Goal: Check status: Check status

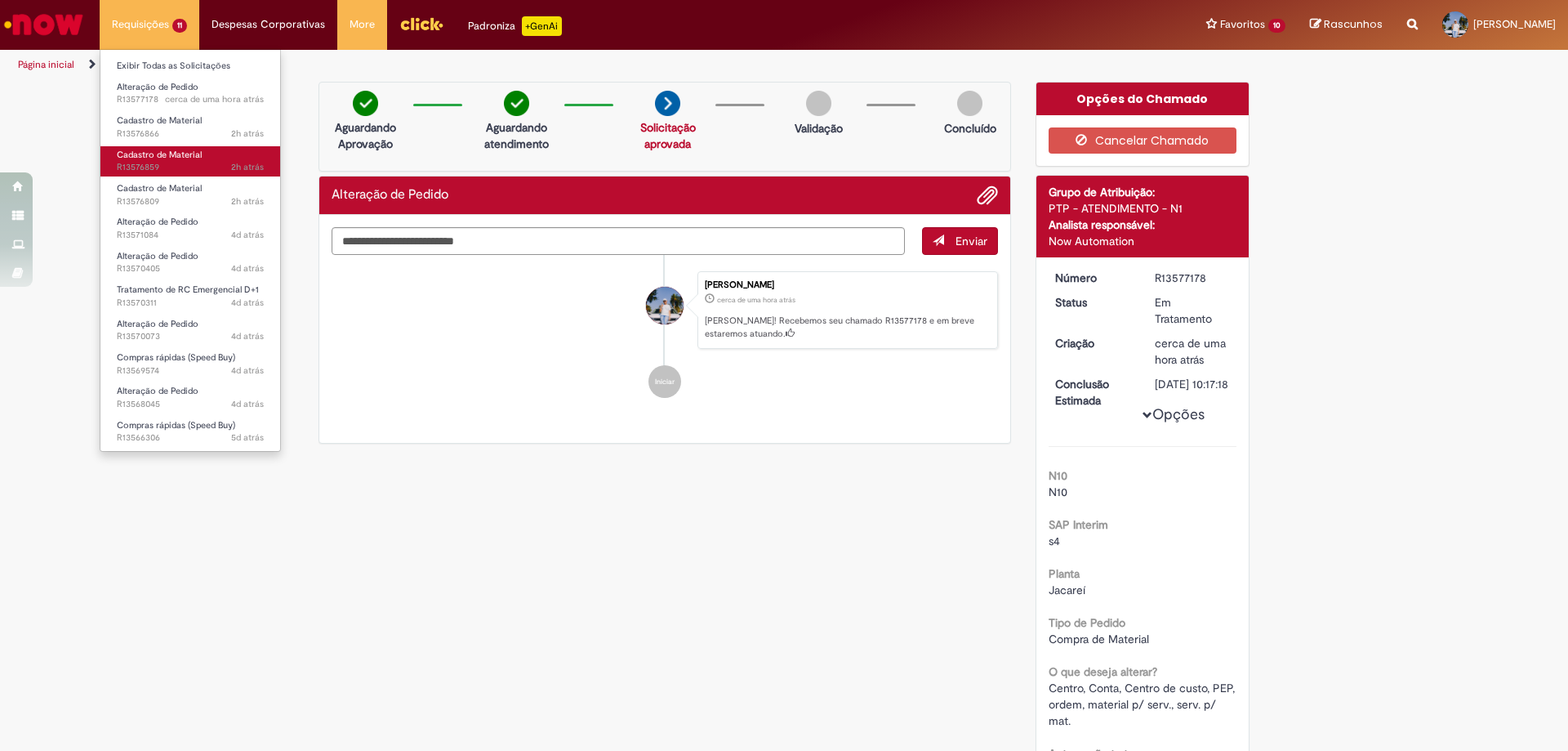
click at [188, 155] on span "Cadastro de Material" at bounding box center [159, 154] width 85 height 12
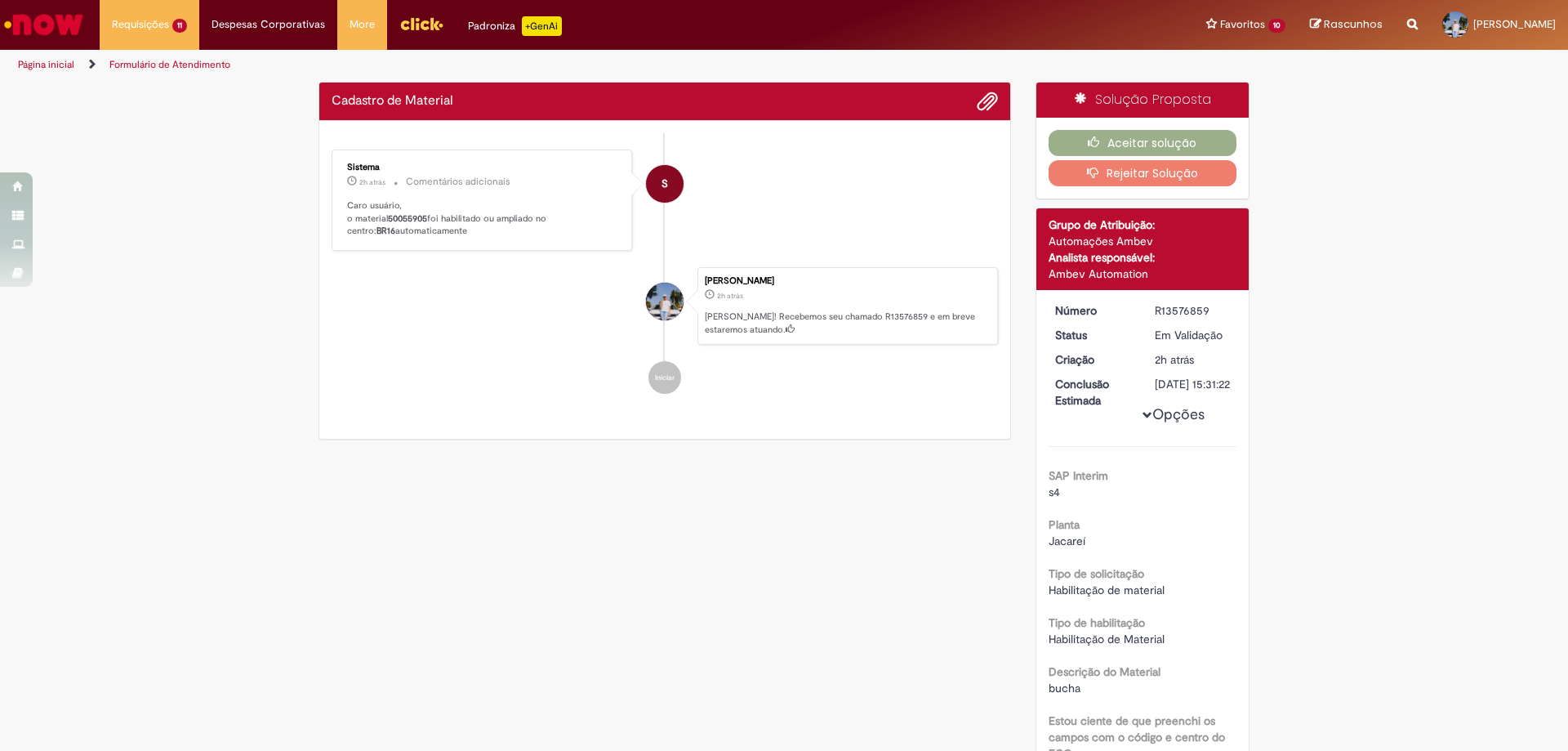
click at [410, 214] on b "50055905" at bounding box center [408, 219] width 40 height 12
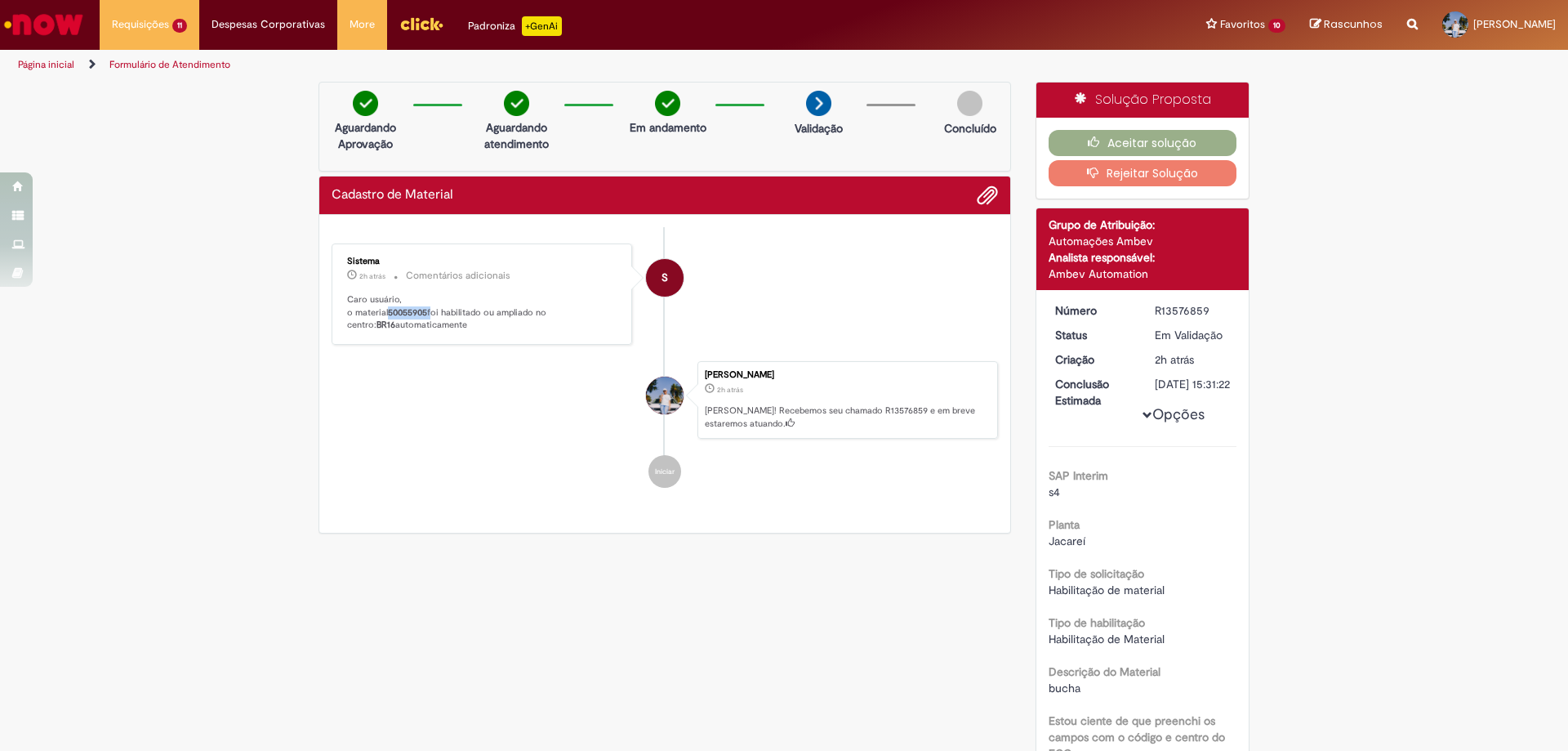
copy p "50055905"
click at [1120, 141] on button "Aceitar solução" at bounding box center [1143, 142] width 189 height 26
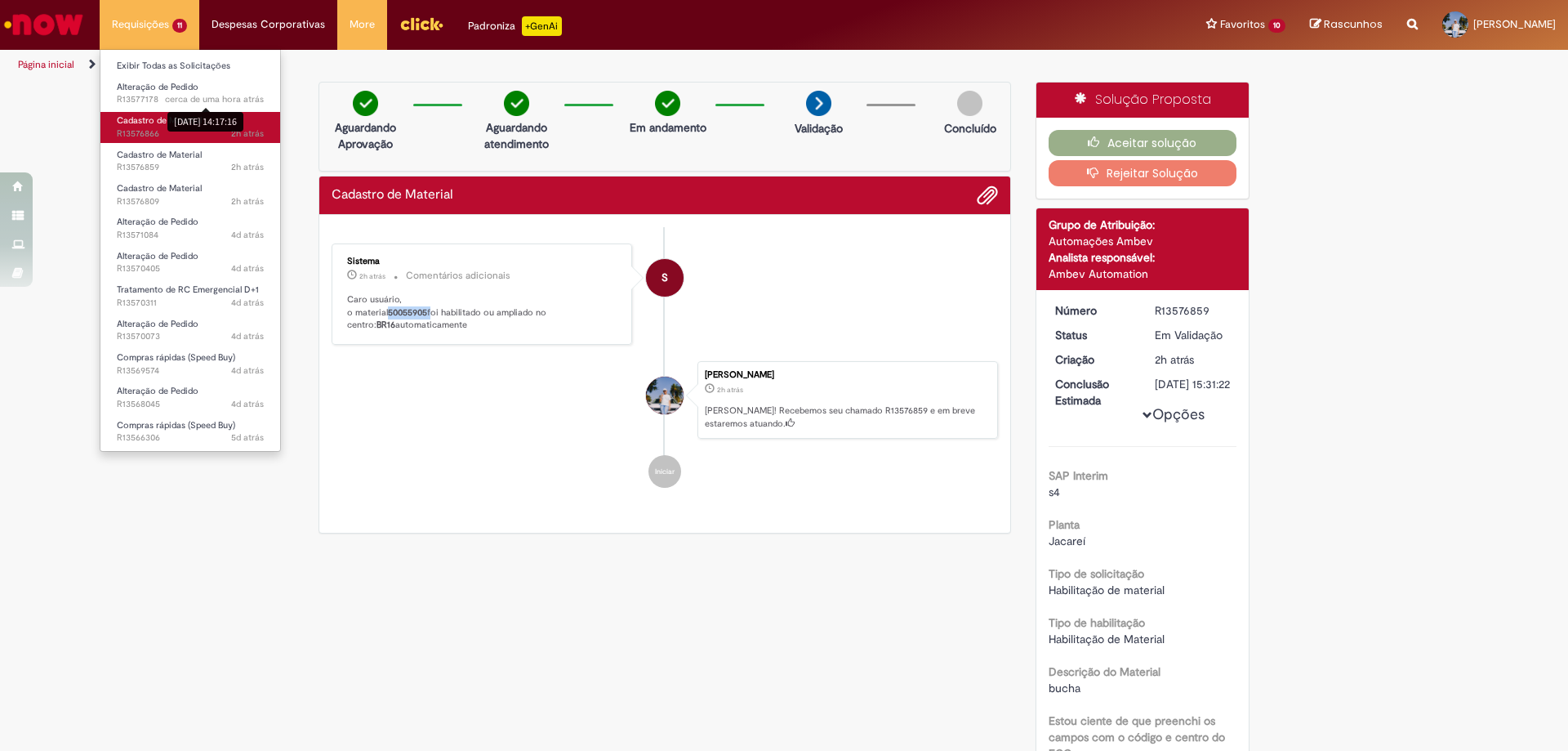
click at [177, 118] on span "Cadastro de Material" at bounding box center [159, 121] width 85 height 12
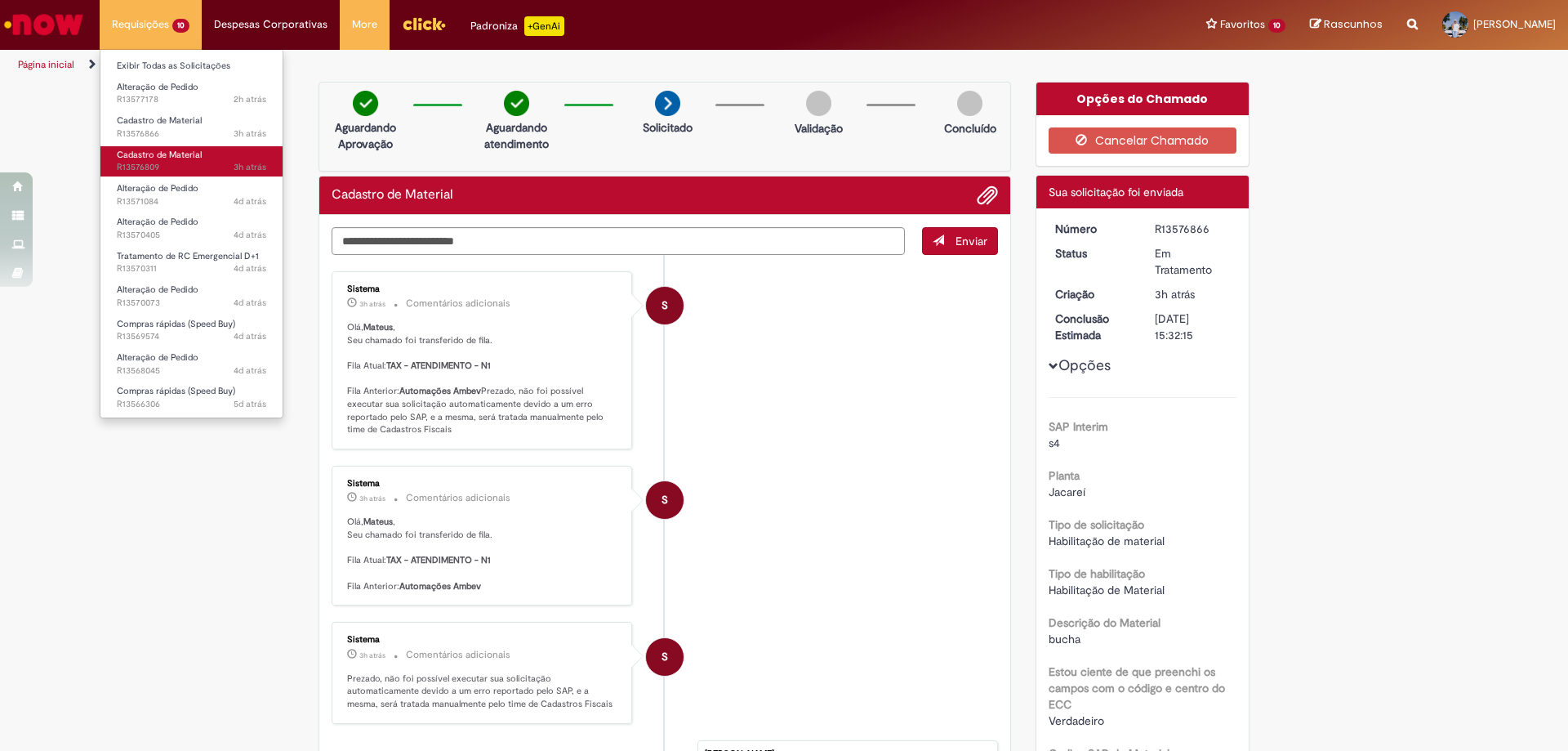
click at [190, 156] on span "Cadastro de Material" at bounding box center [159, 154] width 85 height 12
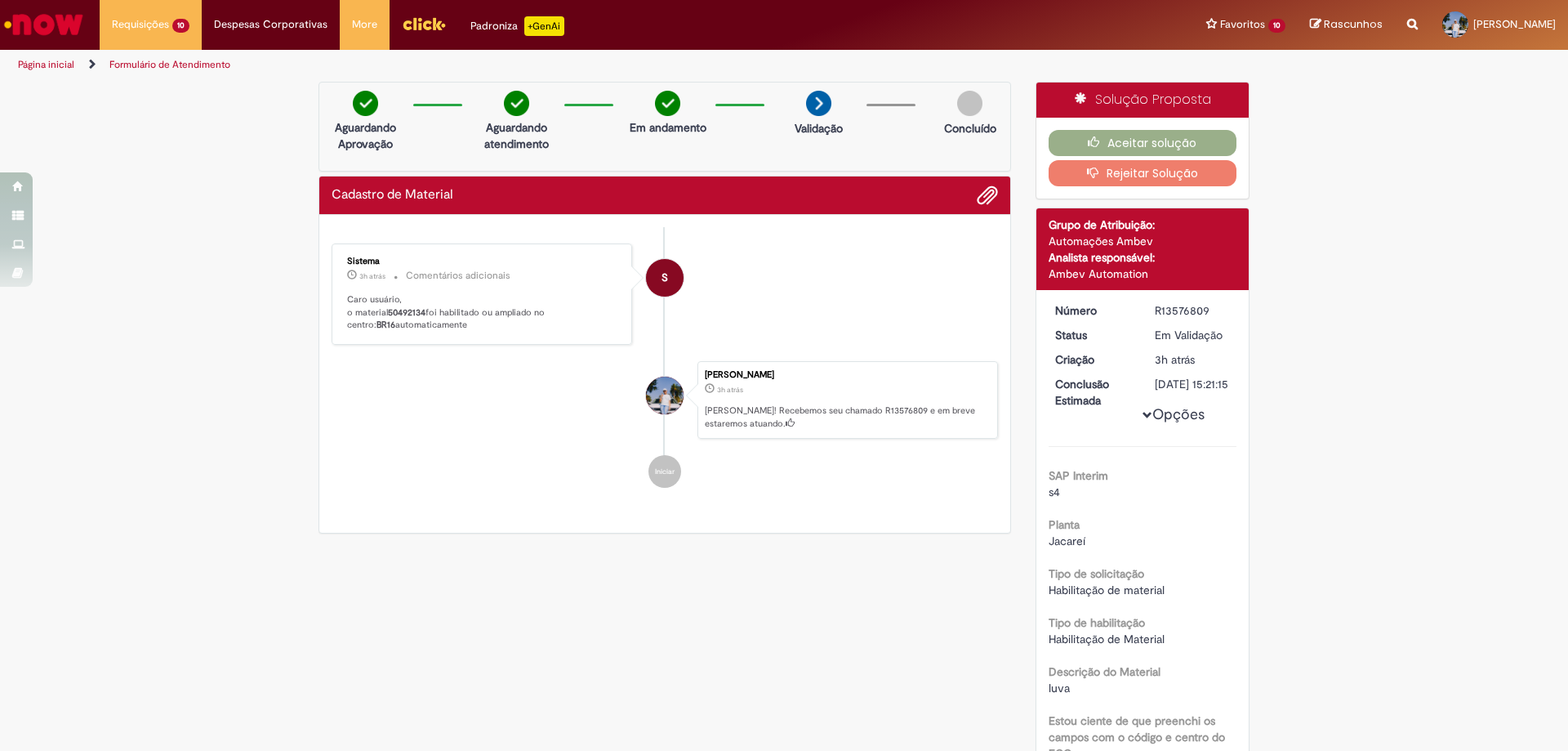
click at [400, 311] on b "50492134" at bounding box center [407, 313] width 38 height 12
copy p "50492134"
